Goal: Task Accomplishment & Management: Manage account settings

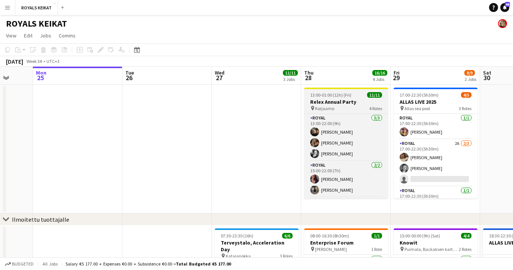
click at [331, 92] on app-job-card "13:00-01:00 (12h) (Fri) 11/11 Relex Annual Party pin Korjaamo 4 Roles Royal [DA…" at bounding box center [346, 142] width 84 height 111
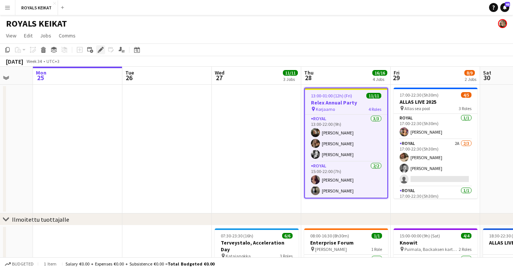
click at [99, 50] on icon at bounding box center [100, 50] width 4 height 4
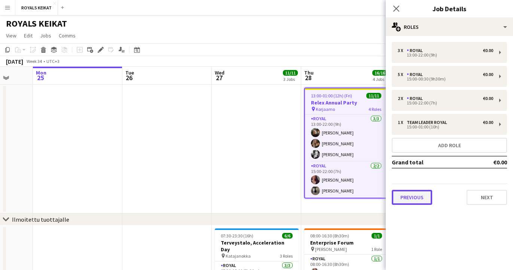
click at [409, 194] on button "Previous" at bounding box center [411, 197] width 40 height 15
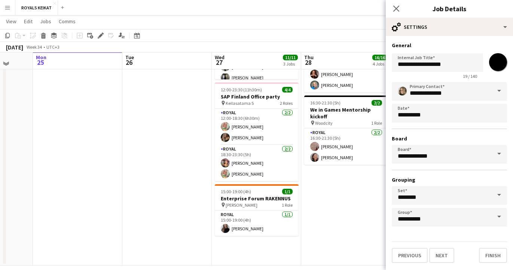
scroll to position [264, 0]
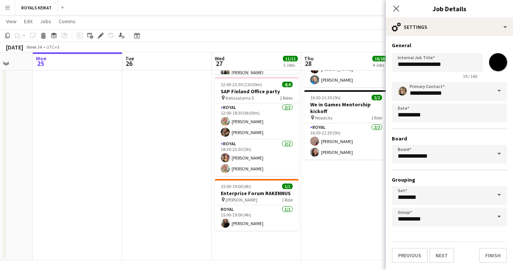
click at [496, 216] on span at bounding box center [499, 216] width 16 height 18
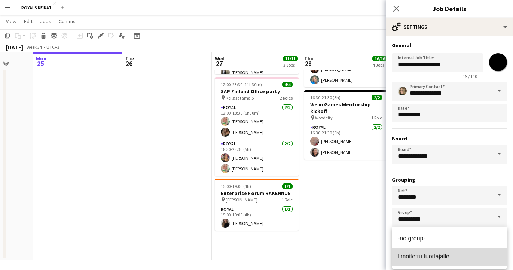
click at [430, 257] on span "Ilmoitettu tuottajalle" at bounding box center [423, 256] width 52 height 6
type input "**********"
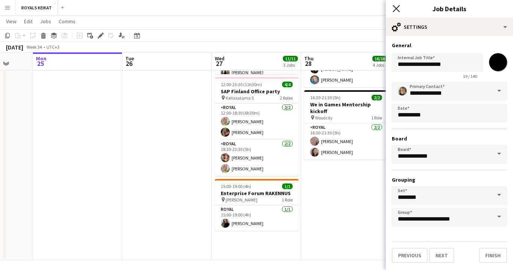
click at [394, 6] on icon "Close pop-in" at bounding box center [395, 8] width 7 height 7
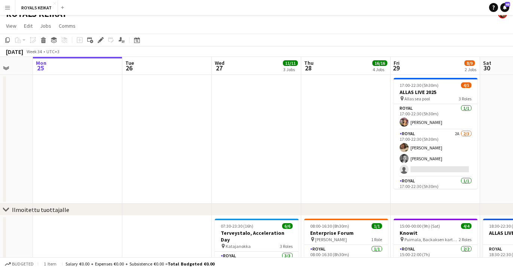
scroll to position [4, 0]
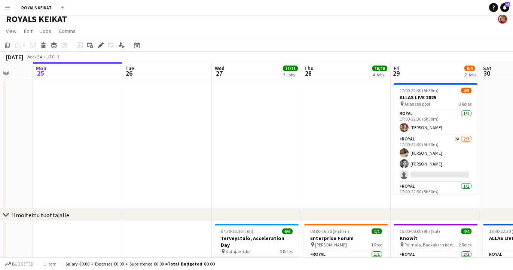
click at [163, 170] on app-date-cell at bounding box center [166, 144] width 89 height 129
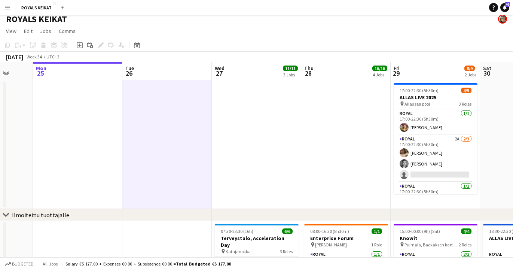
click at [92, 160] on app-date-cell at bounding box center [77, 144] width 89 height 129
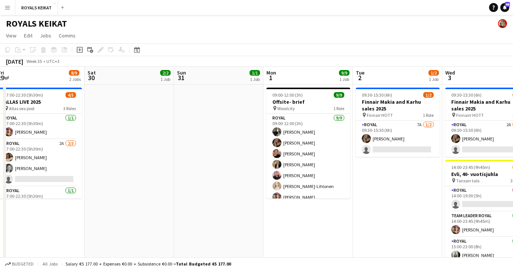
scroll to position [0, 274]
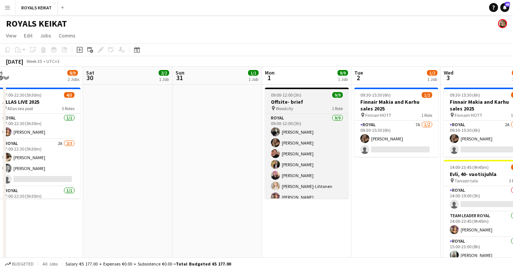
click at [308, 102] on h3 "Offsite- brief" at bounding box center [307, 101] width 84 height 7
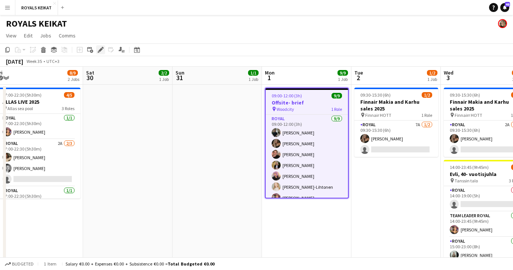
click at [99, 49] on icon at bounding box center [100, 50] width 4 height 4
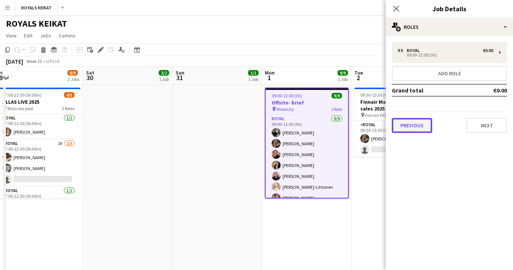
click at [418, 124] on button "Previous" at bounding box center [411, 125] width 40 height 15
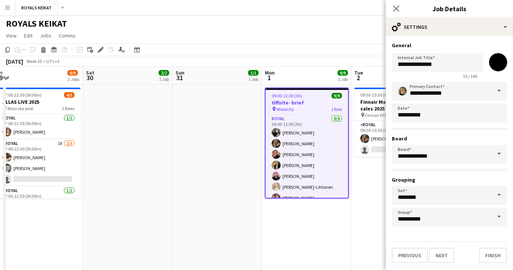
click at [500, 214] on span at bounding box center [499, 216] width 16 height 18
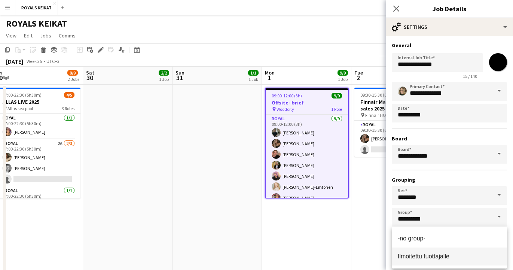
click at [427, 256] on span "Ilmoitettu tuottajalle" at bounding box center [423, 256] width 52 height 6
type input "**********"
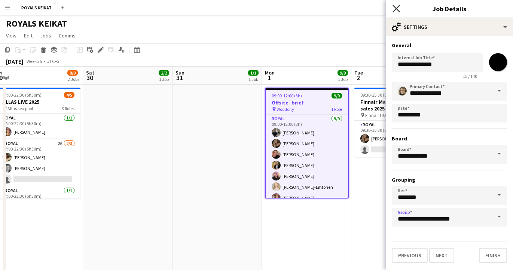
click at [395, 5] on icon "Close pop-in" at bounding box center [395, 8] width 7 height 7
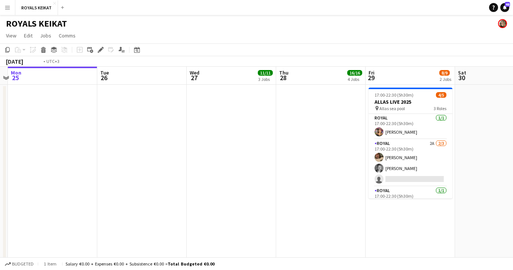
scroll to position [0, 220]
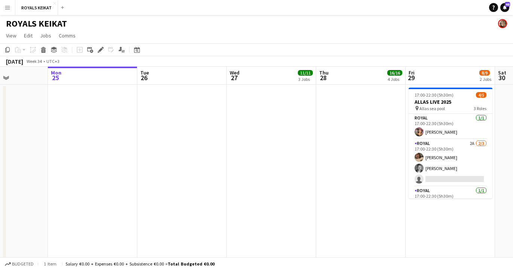
click at [98, 189] on app-date-cell at bounding box center [92, 184] width 89 height 201
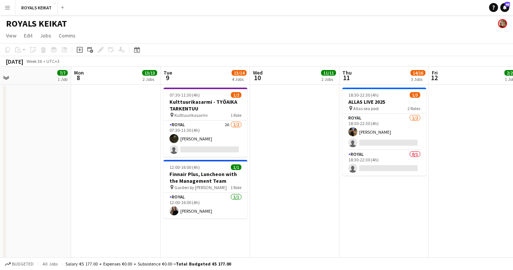
scroll to position [0, 288]
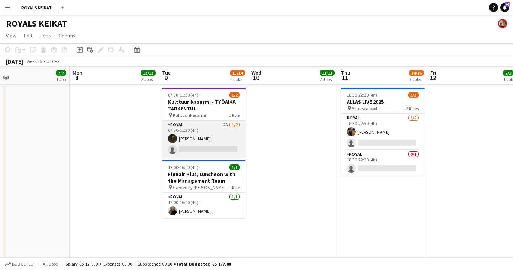
click at [204, 137] on app-card-role "Royal 2A [DATE] 07:30-11:30 (4h) [PERSON_NAME] single-neutral-actions" at bounding box center [204, 138] width 84 height 36
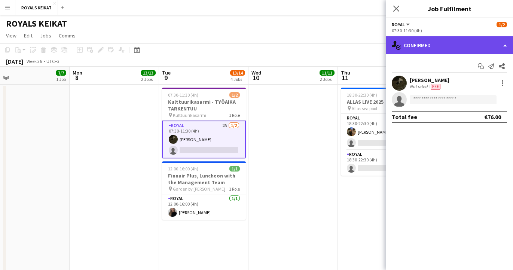
click at [478, 40] on div "single-neutral-actions-check-2 Confirmed" at bounding box center [448, 45] width 127 height 18
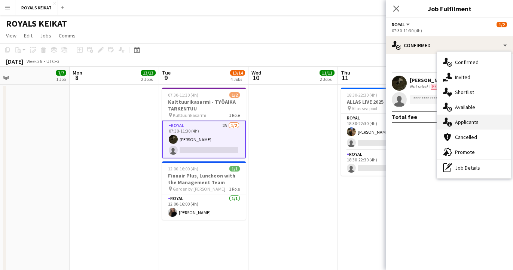
click at [489, 120] on div "single-neutral-actions-information Applicants" at bounding box center [474, 121] width 74 height 15
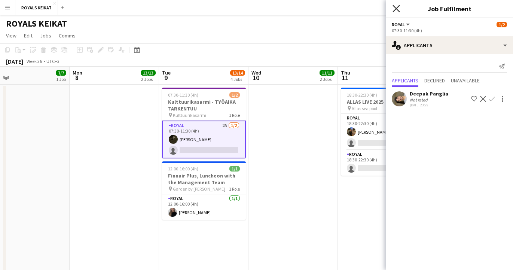
click at [395, 8] on icon at bounding box center [395, 8] width 7 height 7
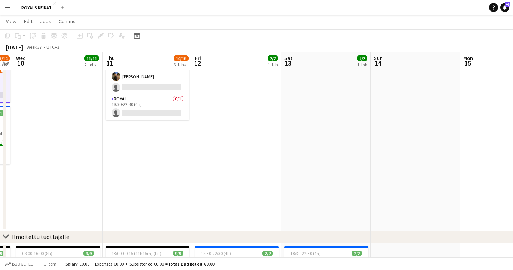
scroll to position [0, 0]
